Goal: Transaction & Acquisition: Download file/media

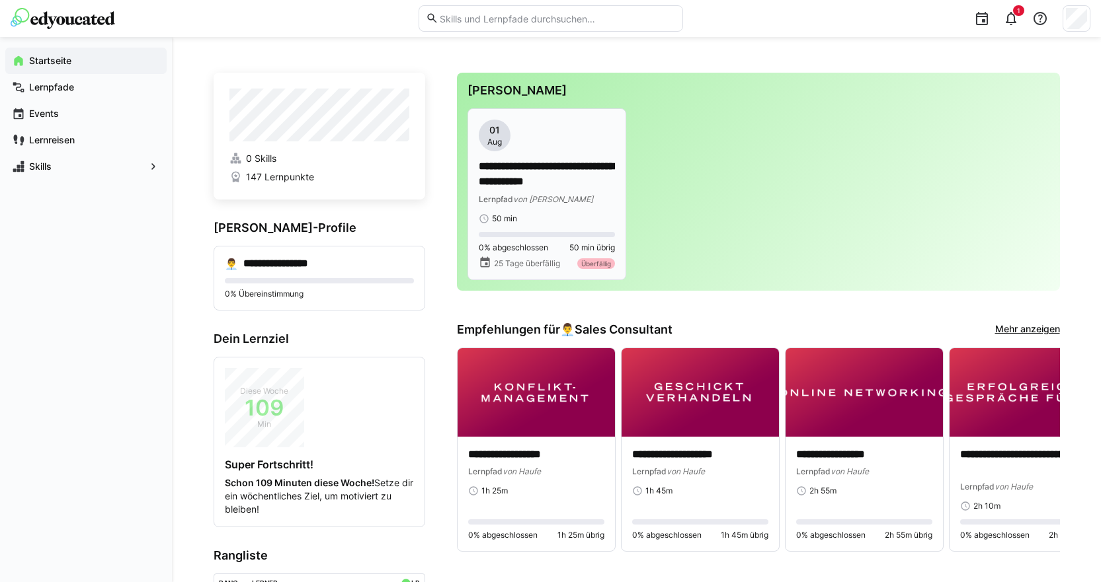
click at [531, 217] on div "50 min" at bounding box center [547, 219] width 136 height 11
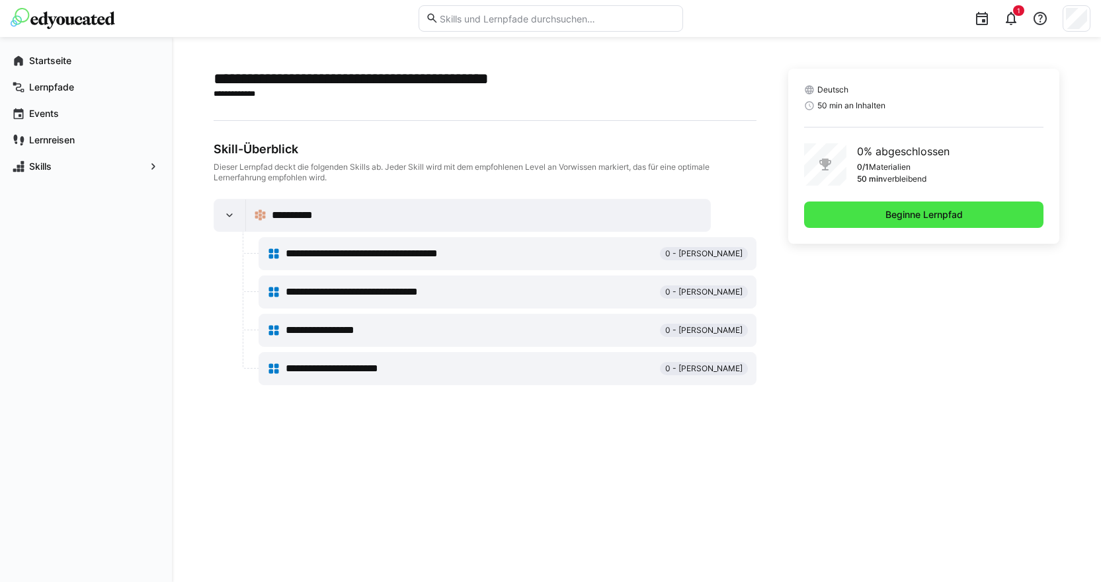
click at [880, 218] on span "Beginne Lernpfad" at bounding box center [924, 215] width 240 height 26
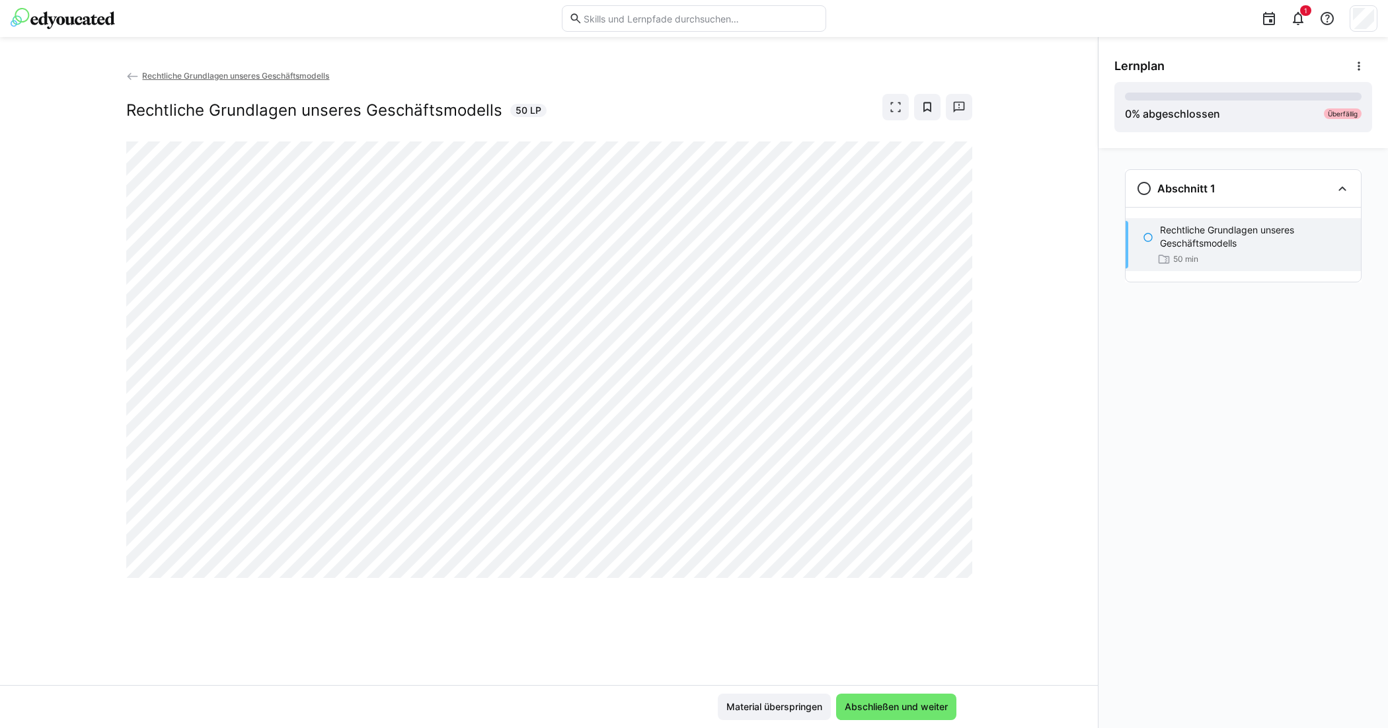
click at [767, 582] on div "Rechtliche Grundlagen unseres Geschäftsmodells Rechtliche Grundlagen unseres Ge…" at bounding box center [549, 377] width 1098 height 616
drag, startPoint x: 76, startPoint y: 332, endPoint x: 392, endPoint y: 590, distance: 407.4
click at [432, 582] on div "Rechtliche Grundlagen unseres Geschäftsmodells Rechtliche Grundlagen unseres Ge…" at bounding box center [549, 377] width 1098 height 616
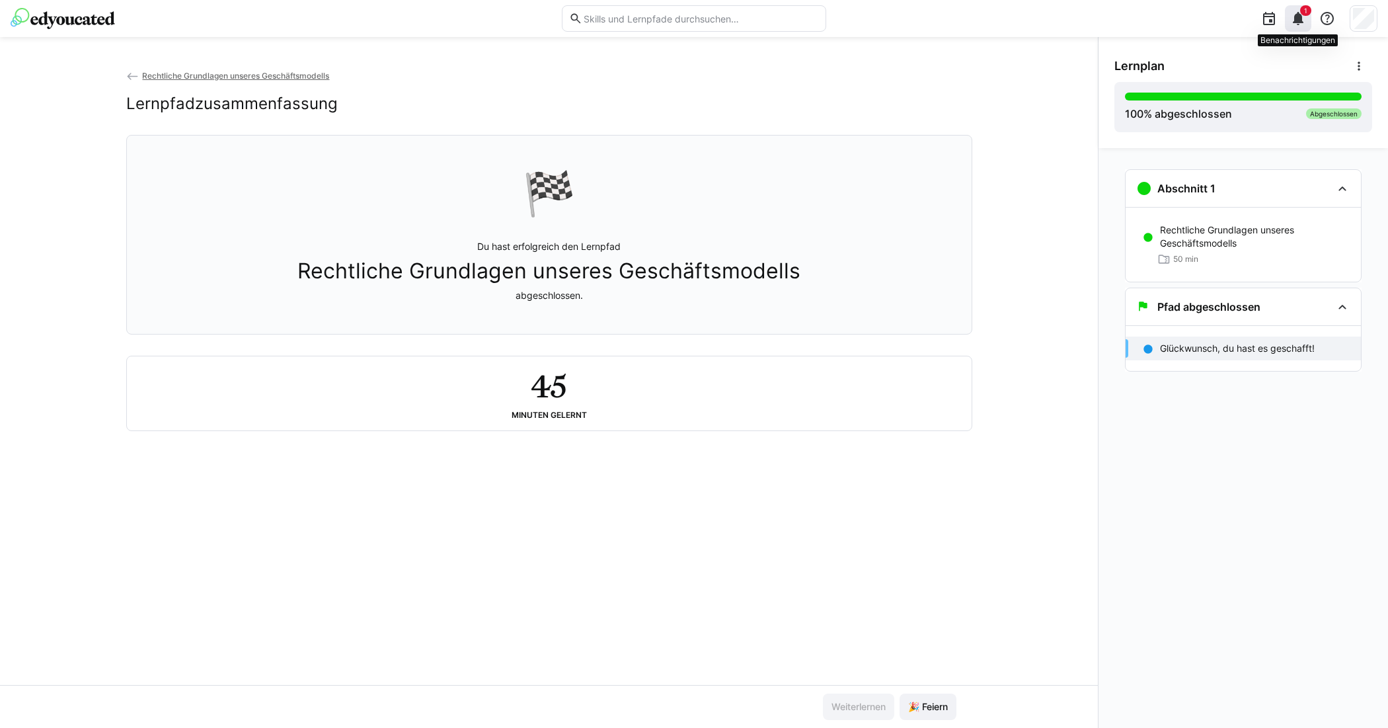
click at [1110, 24] on eds-icon at bounding box center [1298, 19] width 16 height 16
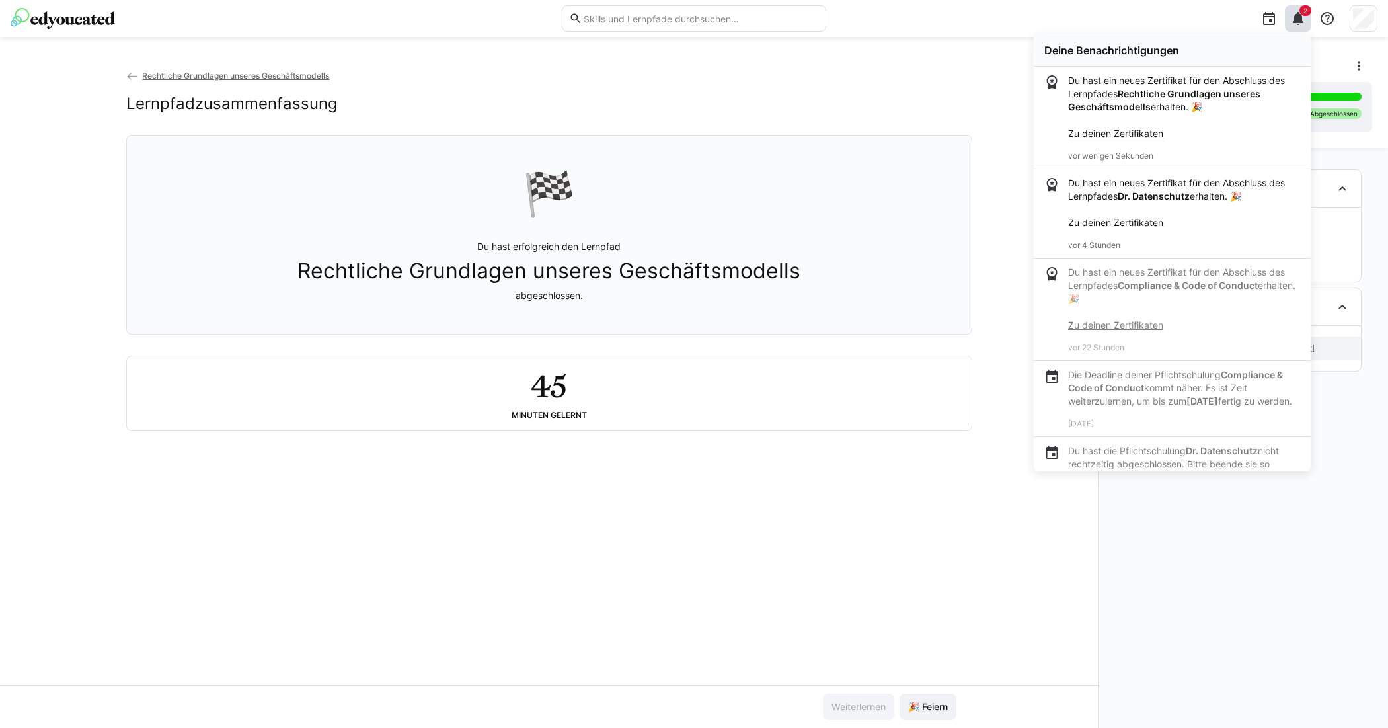
click at [1110, 130] on link "Zu deinen Zertifikaten" at bounding box center [1115, 133] width 95 height 11
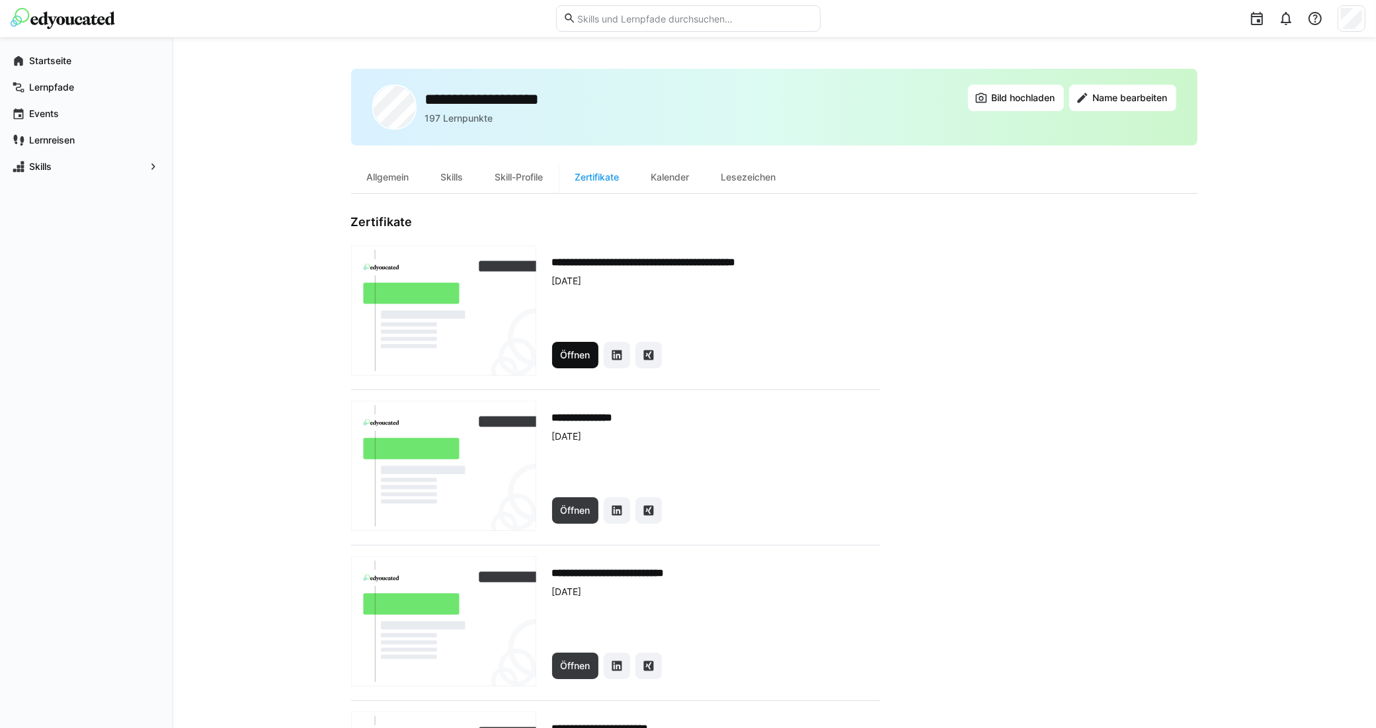
click at [573, 354] on span "Öffnen" at bounding box center [575, 354] width 34 height 13
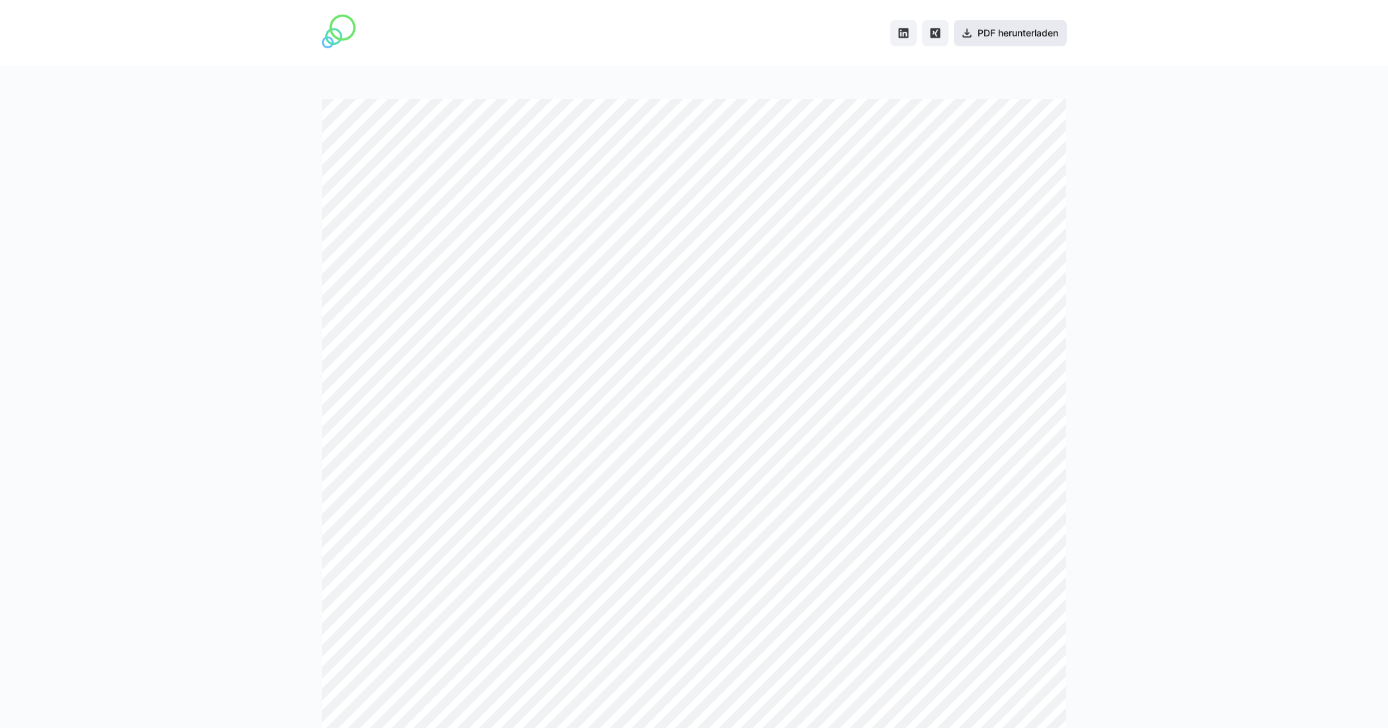
click at [1040, 33] on span "PDF herunterladen" at bounding box center [1018, 32] width 85 height 13
